Goal: Task Accomplishment & Management: Use online tool/utility

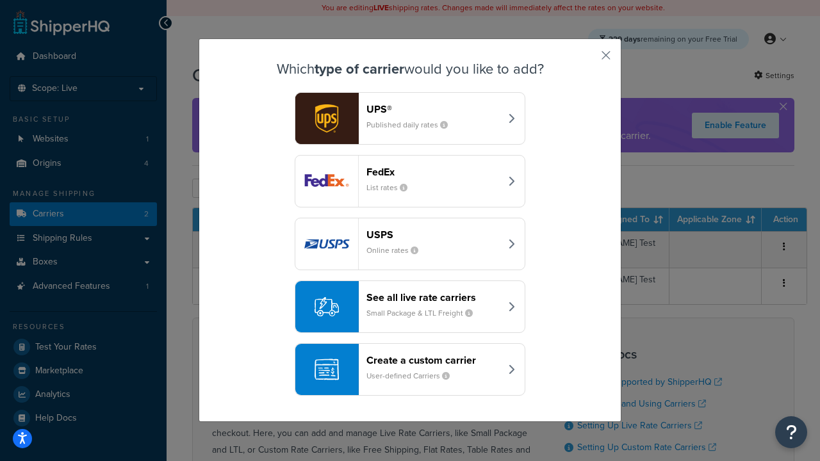
click at [410, 370] on div "Create a custom carrier User-defined Carriers" at bounding box center [434, 369] width 134 height 31
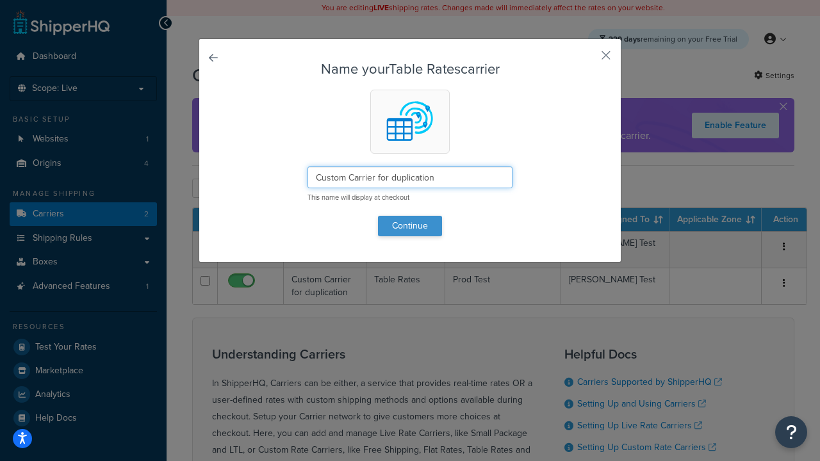
type input "Custom Carrier for duplication"
click at [410, 226] on button "Continue" at bounding box center [410, 226] width 64 height 21
